Goal: Transaction & Acquisition: Download file/media

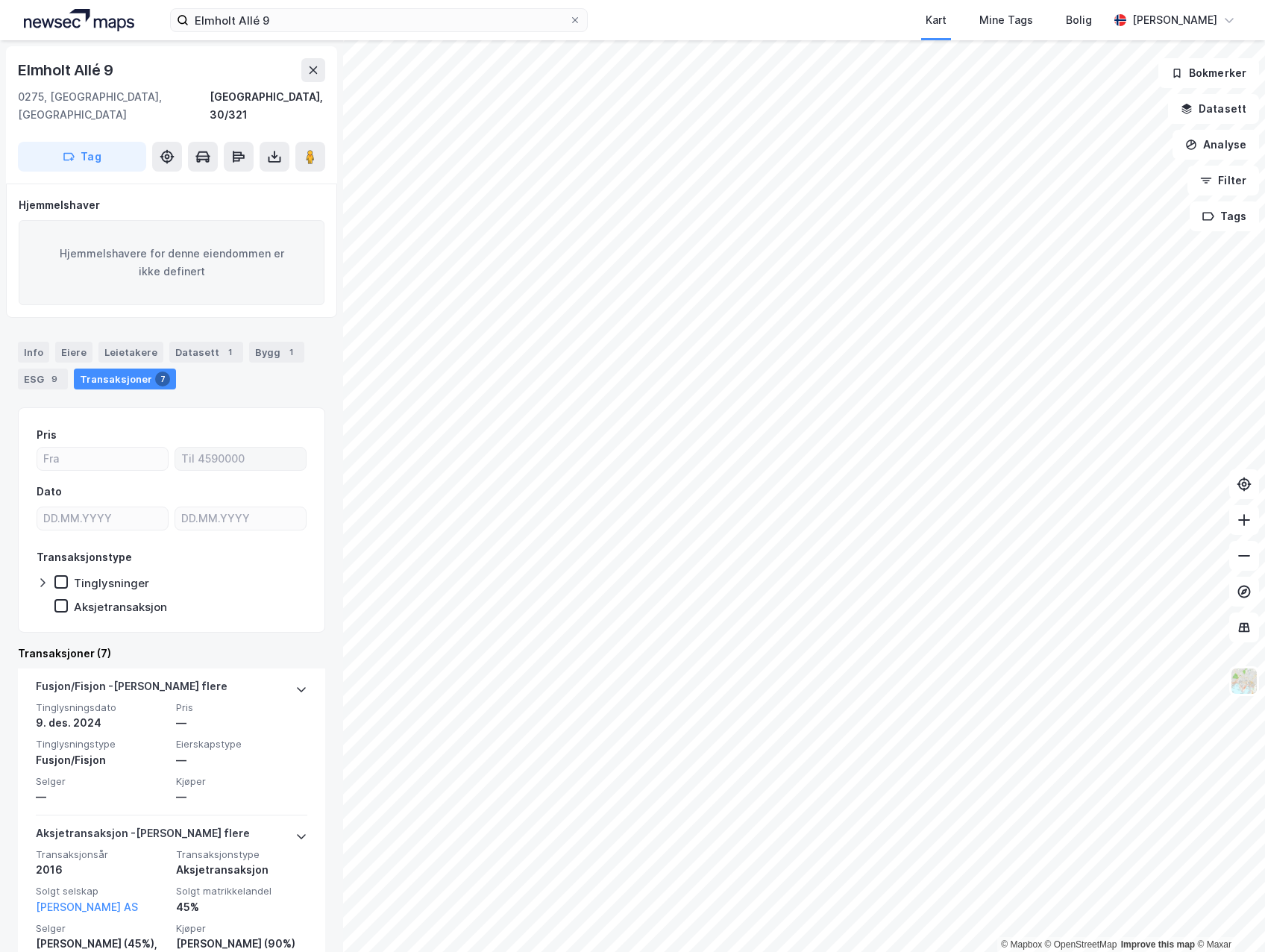
click at [205, 447] on label at bounding box center [241, 459] width 132 height 24
click at [205, 447] on input "number" at bounding box center [241, 458] width 131 height 22
click at [42, 342] on div "Info" at bounding box center [34, 352] width 31 height 21
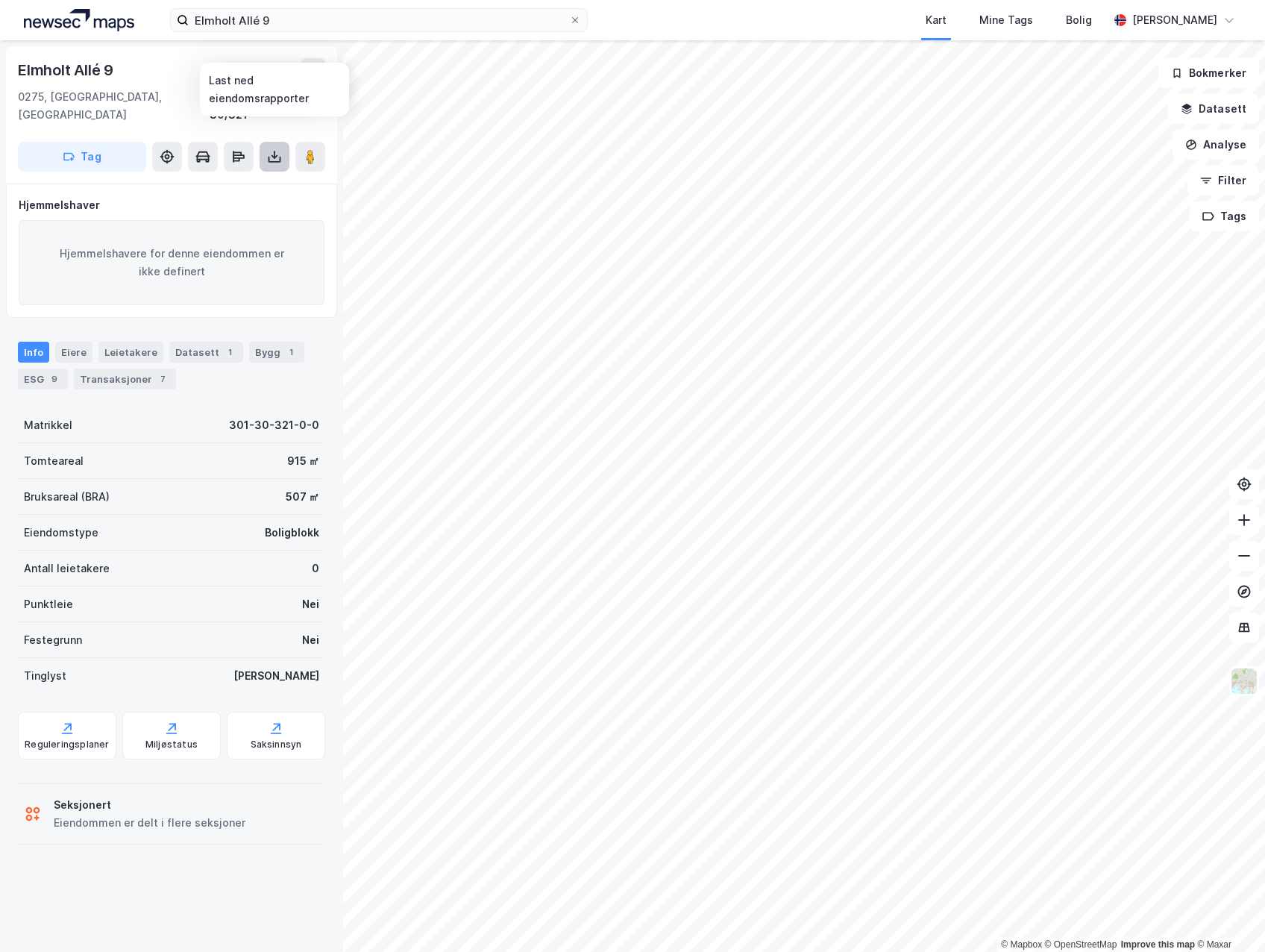
click at [272, 149] on icon at bounding box center [274, 156] width 15 height 15
click at [241, 180] on div "Last ned grunnbok" at bounding box center [200, 186] width 87 height 12
click at [222, 180] on div "Last ned grunnbok" at bounding box center [200, 186] width 87 height 12
